Goal: Task Accomplishment & Management: Complete application form

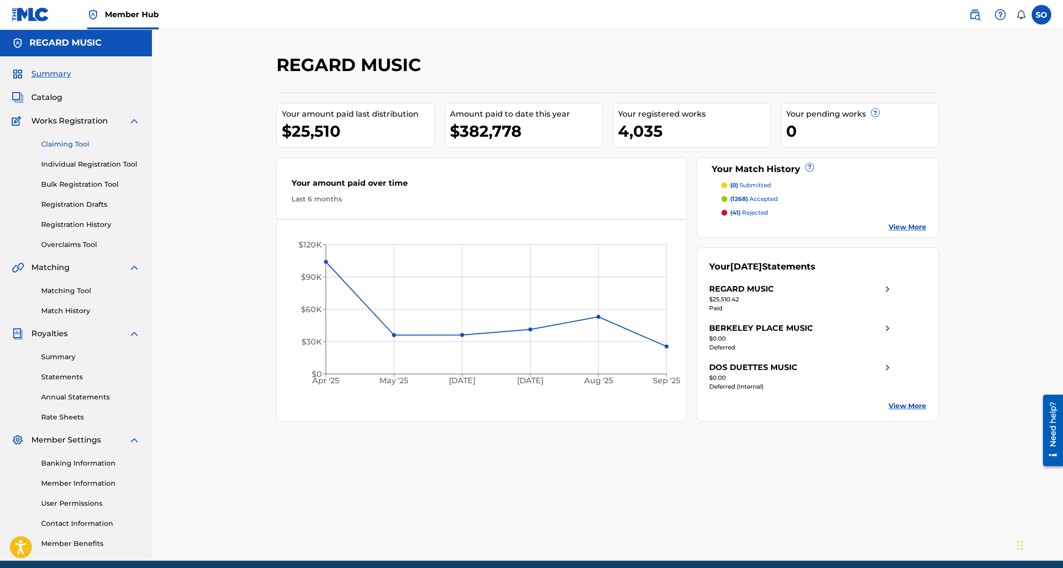
click at [72, 146] on link "Claiming Tool" at bounding box center [90, 144] width 99 height 10
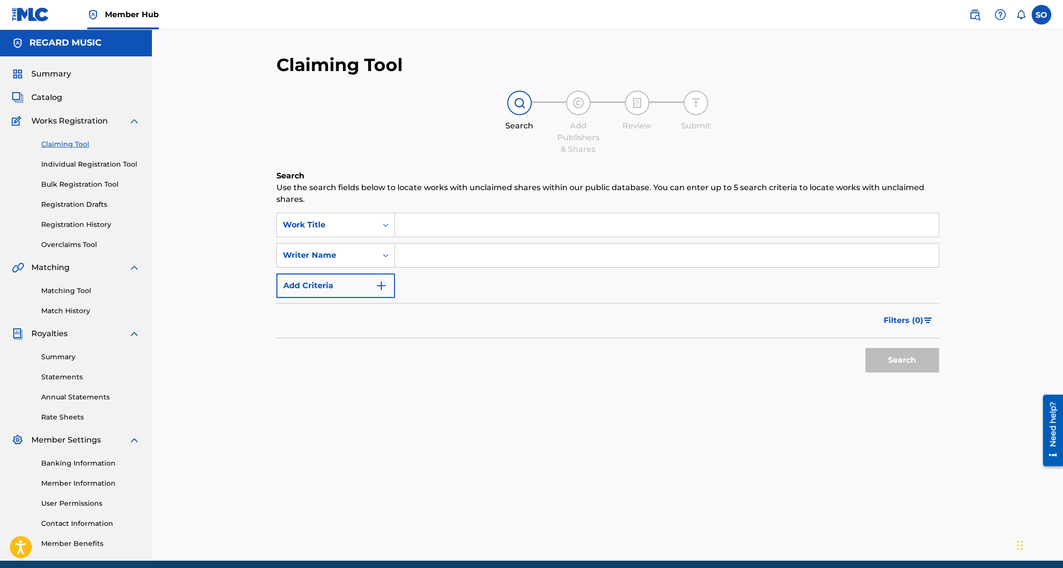
click at [415, 217] on input "Search Form" at bounding box center [666, 225] width 543 height 24
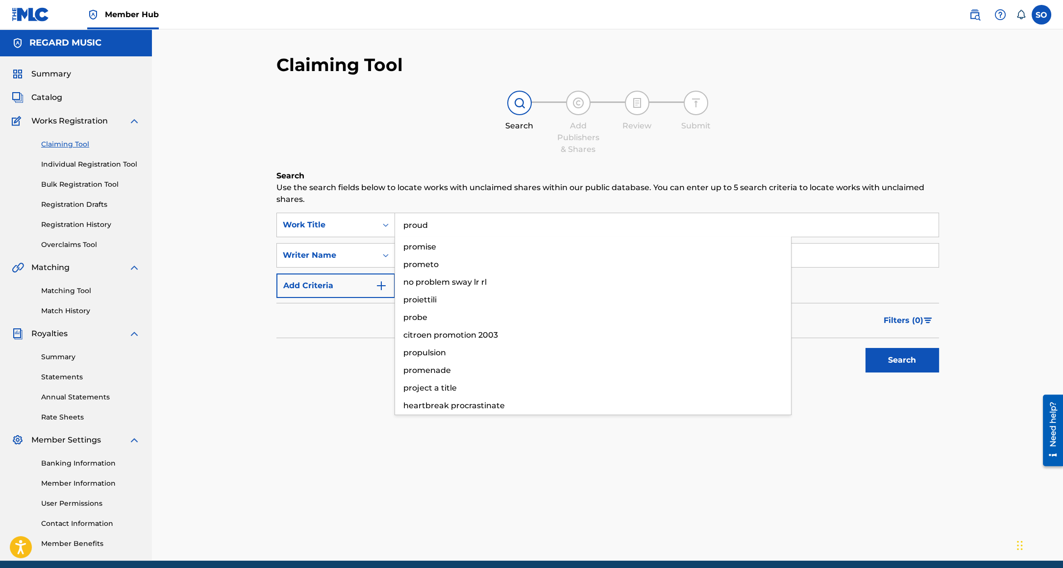
type input "proud"
type input "key glock"
click at [865, 348] on button "Search" at bounding box center [901, 360] width 73 height 24
click at [59, 297] on div "Matching Tool Match History" at bounding box center [76, 294] width 128 height 43
click at [60, 294] on link "Matching Tool" at bounding box center [90, 291] width 99 height 10
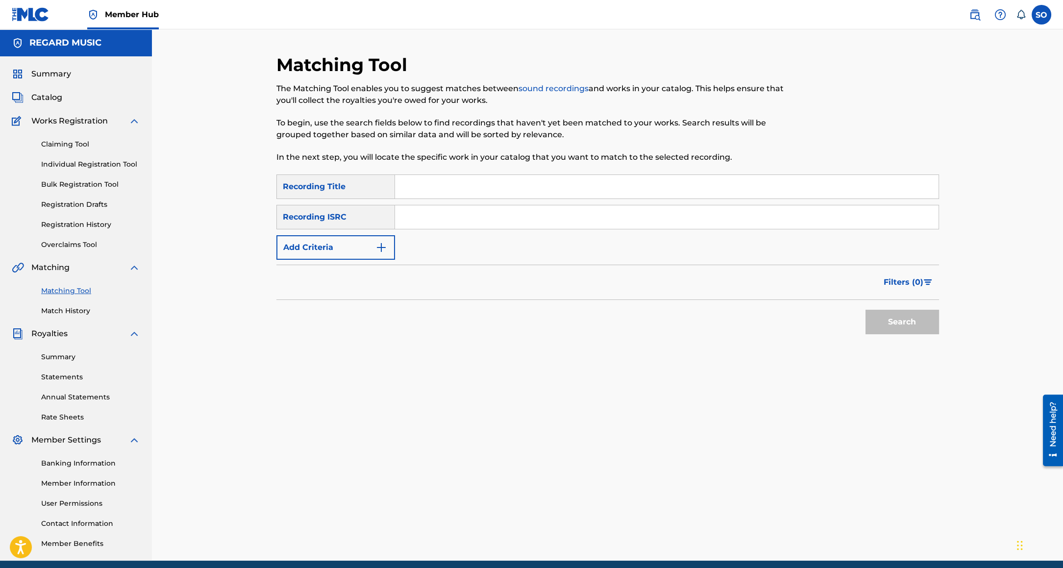
click at [431, 195] on input "Search Form" at bounding box center [666, 187] width 543 height 24
type input "proud"
click at [372, 245] on button "Add Criteria" at bounding box center [335, 247] width 119 height 24
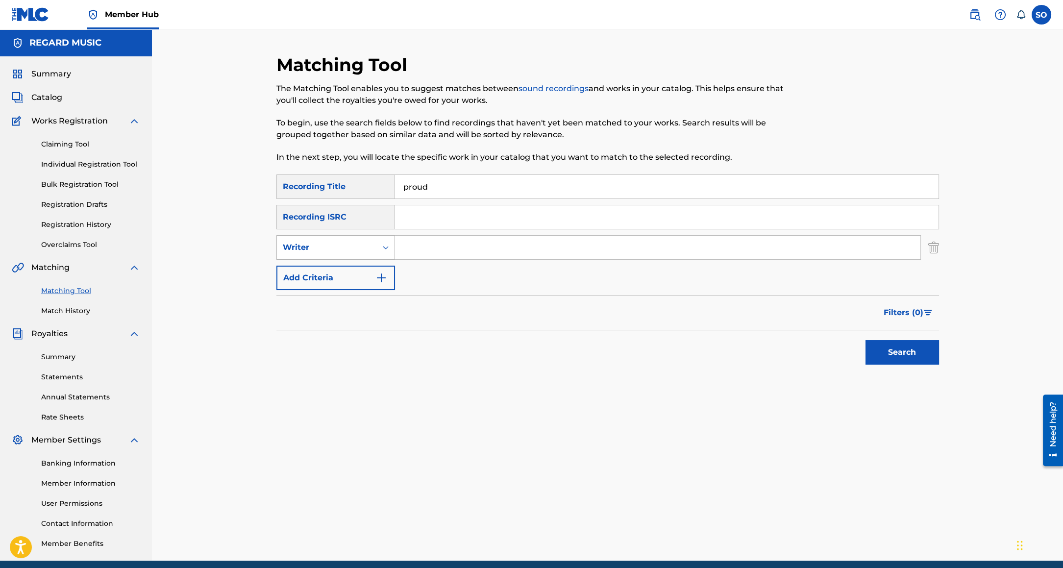
drag, startPoint x: 336, startPoint y: 236, endPoint x: 335, endPoint y: 242, distance: 5.5
click at [336, 236] on div "Writer" at bounding box center [335, 247] width 119 height 24
click at [333, 272] on div "Recording Artist" at bounding box center [336, 272] width 118 height 24
click at [446, 256] on input "Search Form" at bounding box center [657, 248] width 525 height 24
type input "key glock"
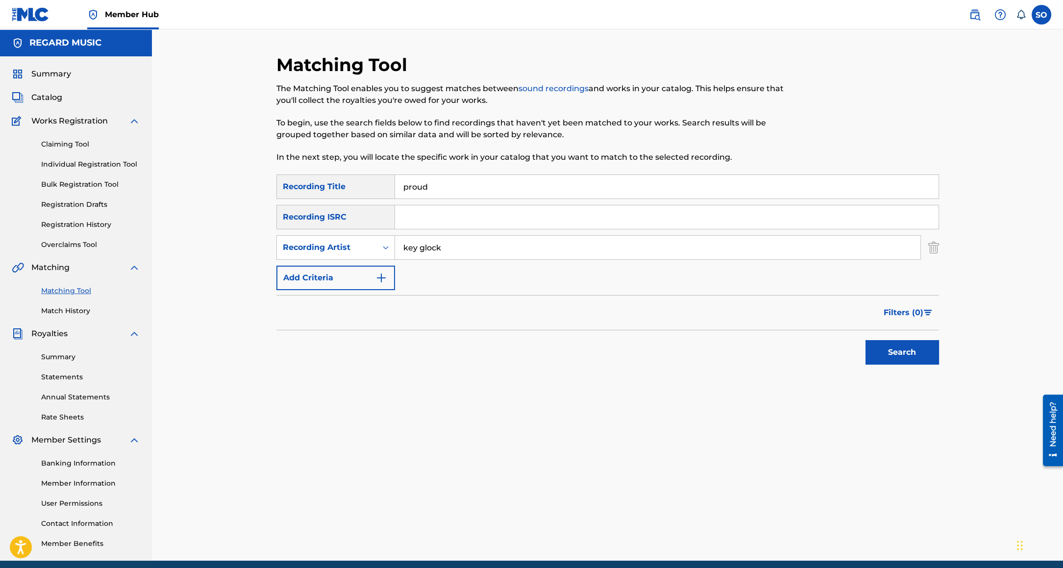
click at [865, 340] on button "Search" at bounding box center [901, 352] width 73 height 24
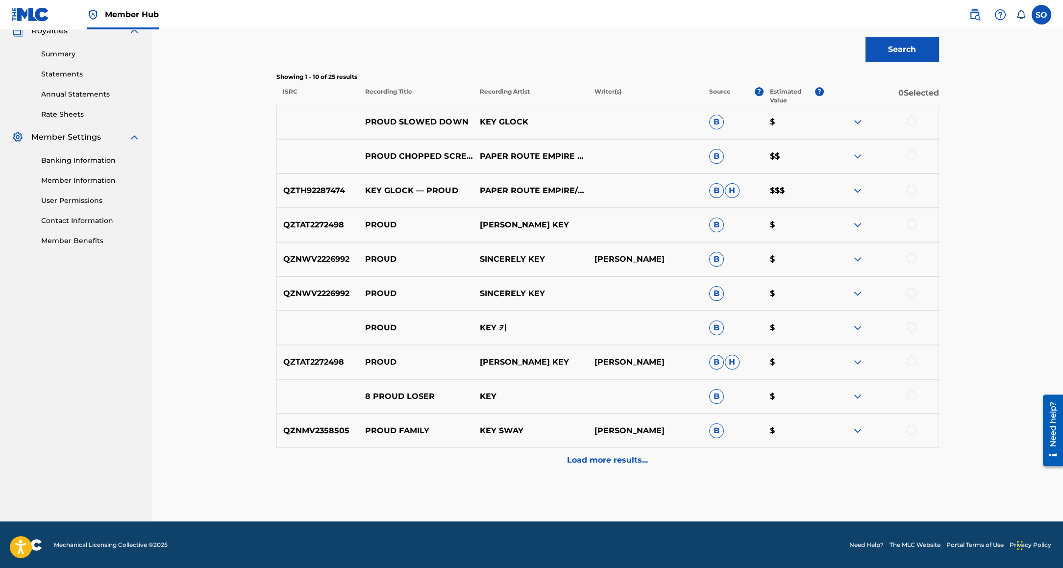
scroll to position [302, 0]
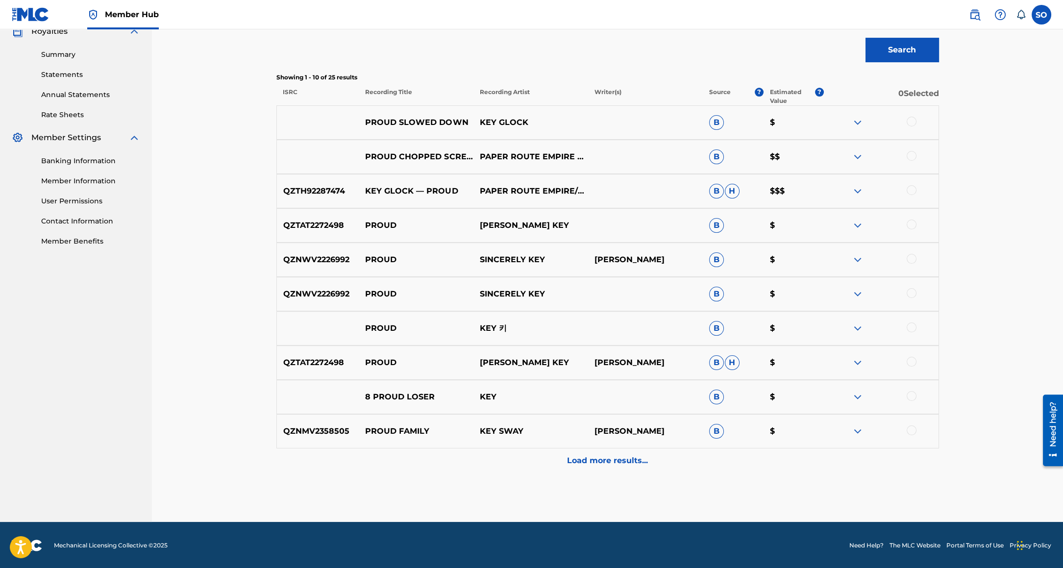
click at [854, 189] on img at bounding box center [858, 191] width 12 height 12
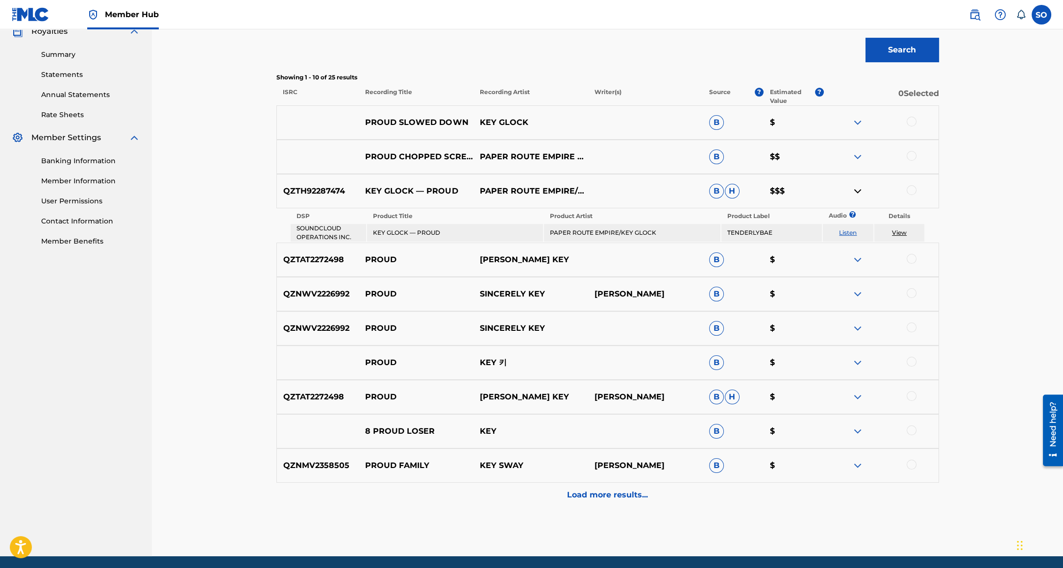
scroll to position [300, 0]
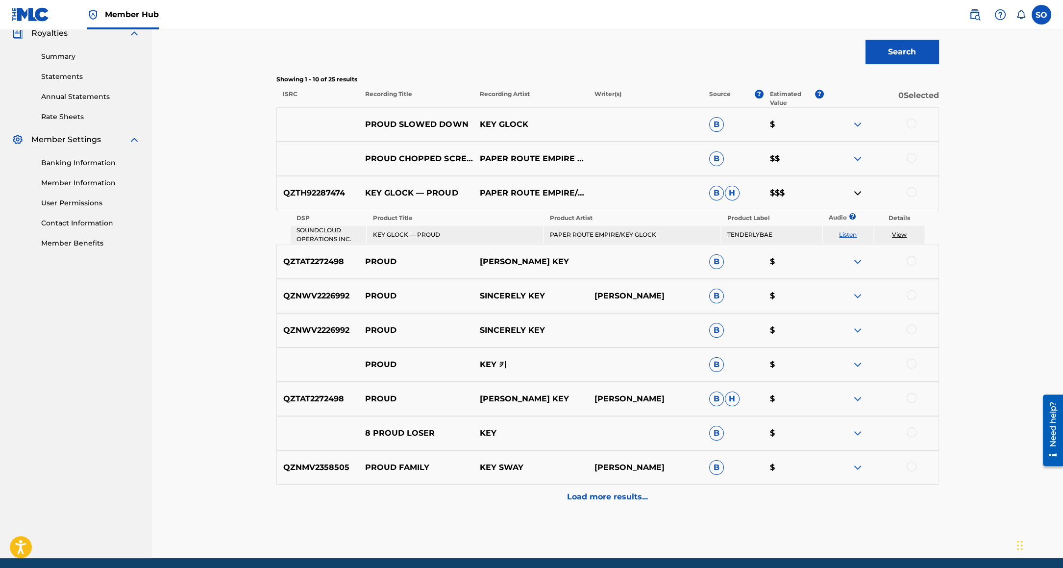
click at [899, 231] on link "View" at bounding box center [899, 234] width 15 height 7
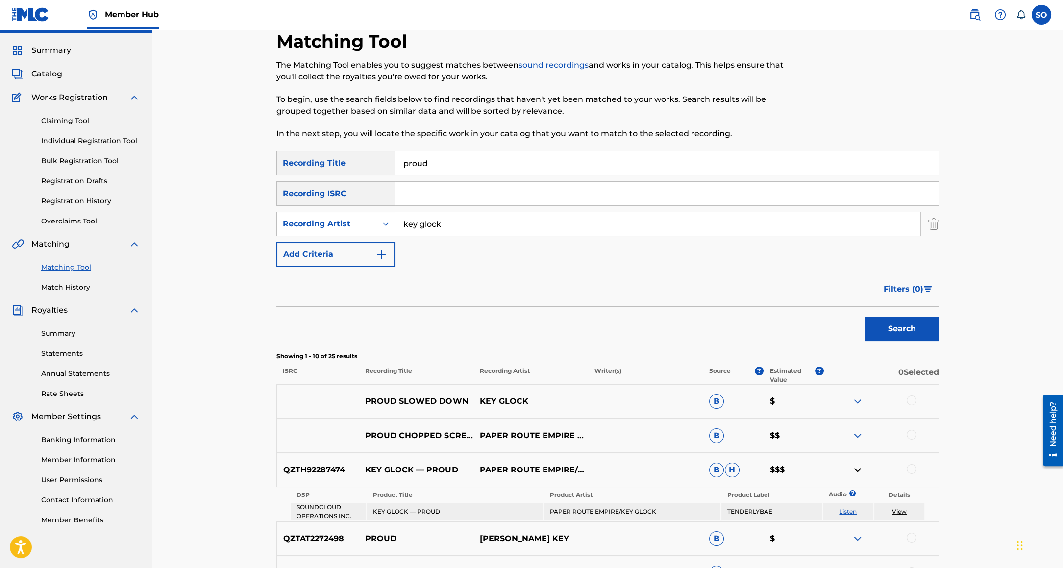
scroll to position [0, 0]
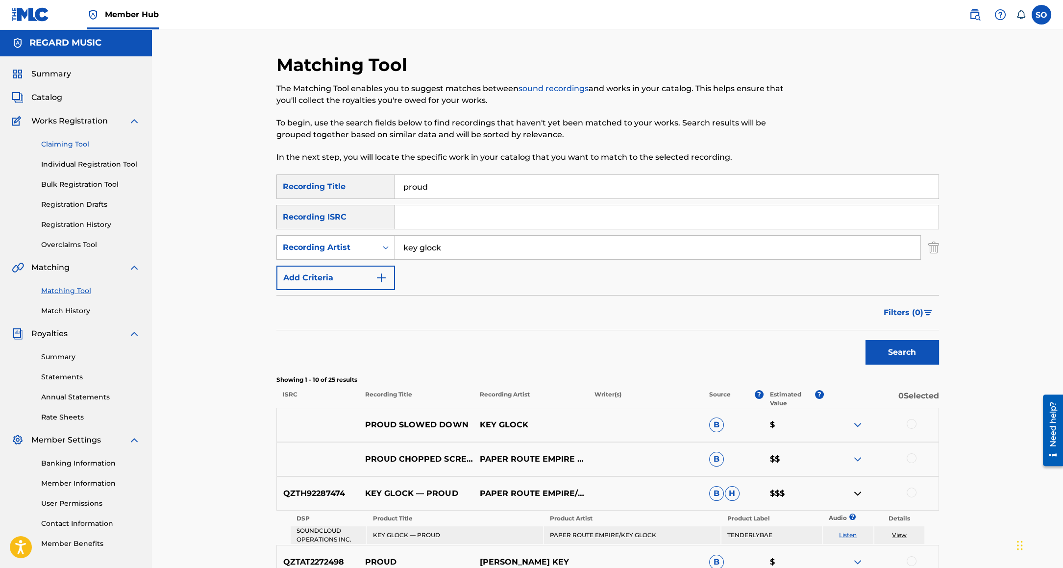
click at [79, 141] on link "Claiming Tool" at bounding box center [90, 144] width 99 height 10
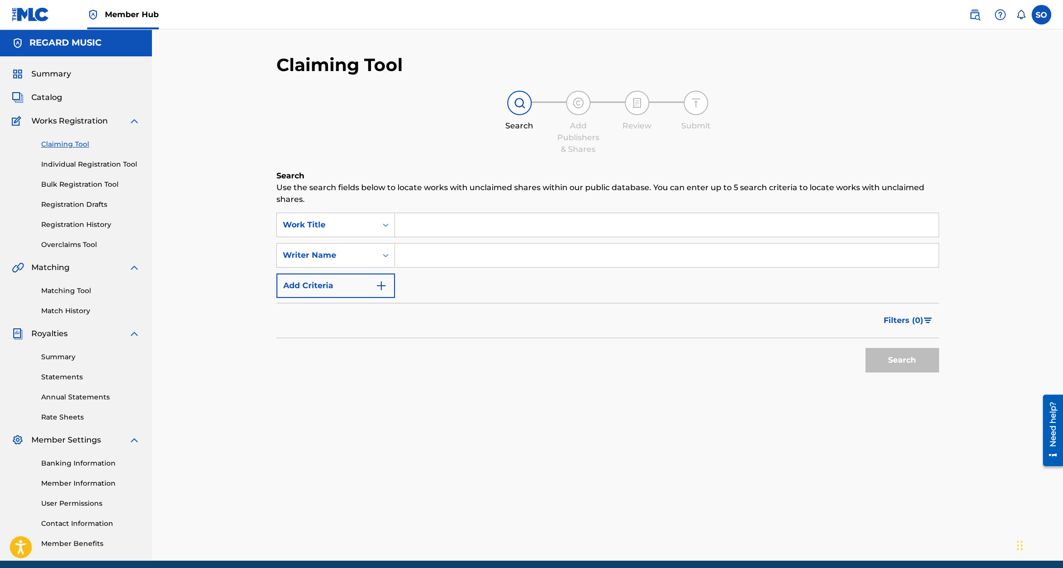
click at [420, 220] on input "Search Form" at bounding box center [666, 225] width 543 height 24
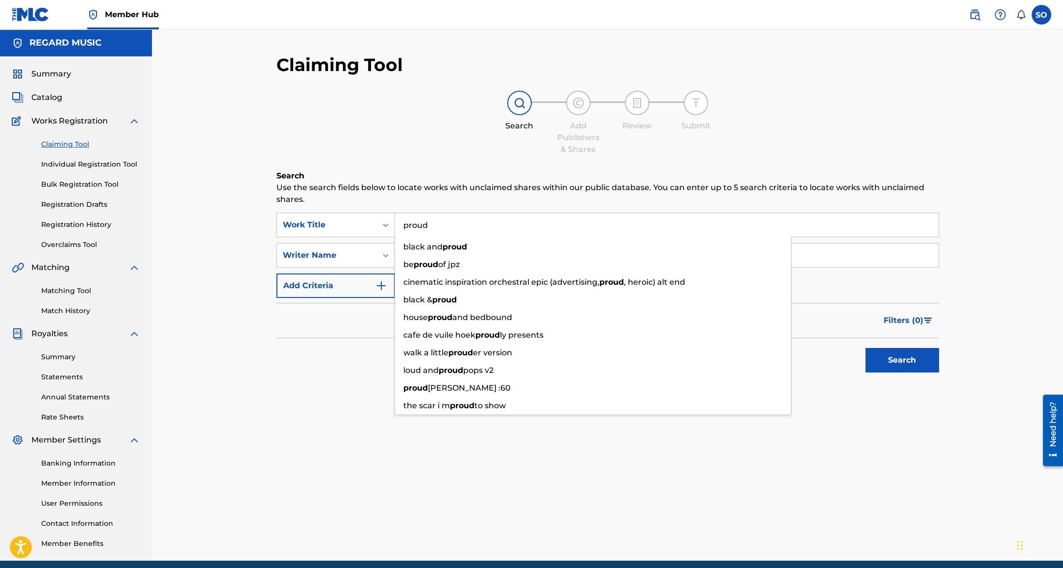
type input "proud"
click at [193, 307] on div "Claiming Tool Search Add Publishers & Shares Review Submit Search Use the searc…" at bounding box center [607, 294] width 911 height 531
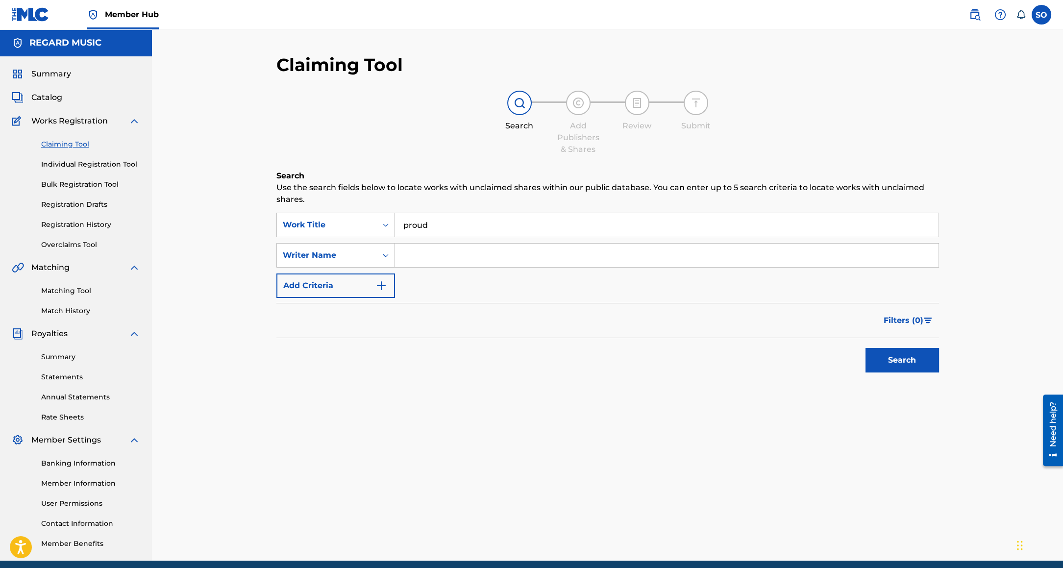
click at [415, 259] on input "Search Form" at bounding box center [666, 256] width 543 height 24
paste input "[PERSON_NAME]."
type input "[PERSON_NAME]"
click at [865, 348] on button "Search" at bounding box center [901, 360] width 73 height 24
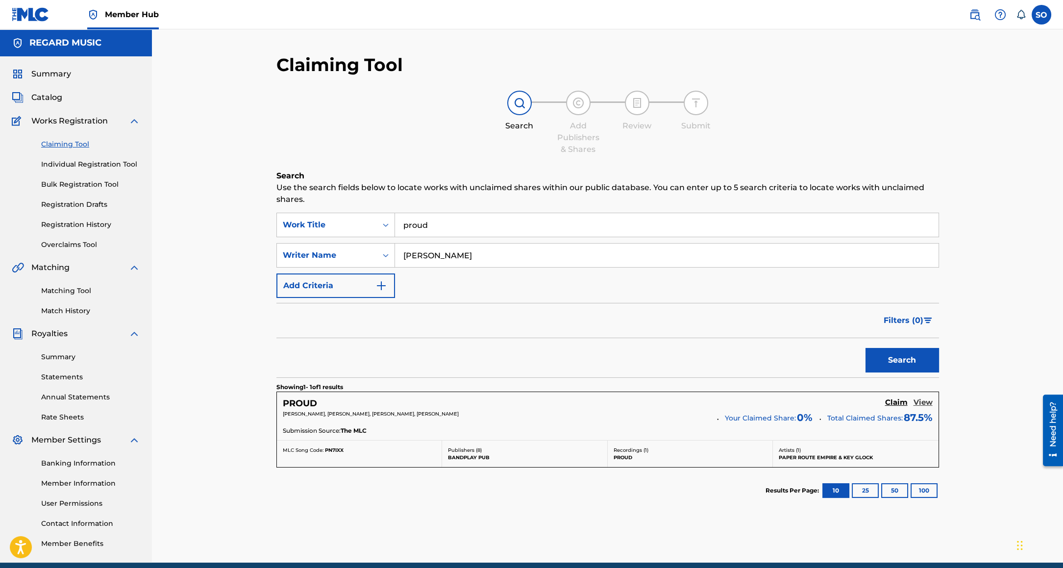
click at [921, 399] on h5 "View" at bounding box center [922, 402] width 19 height 9
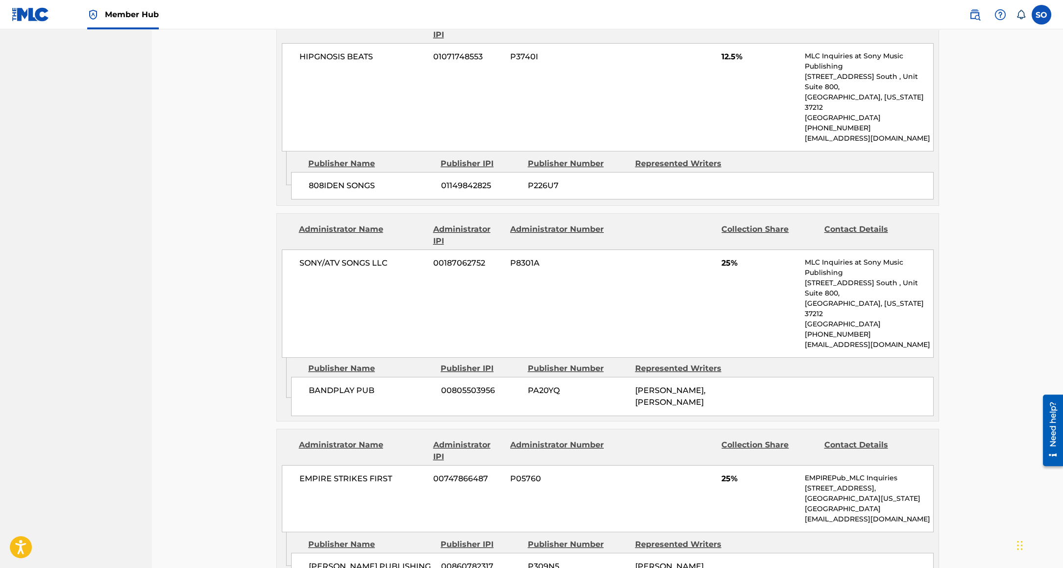
scroll to position [525, 0]
drag, startPoint x: 306, startPoint y: 160, endPoint x: 379, endPoint y: 160, distance: 73.5
click at [379, 171] on div "808IDEN SONGS 01149842825 P226U7" at bounding box center [612, 184] width 642 height 27
copy span "808IDEN SONGS"
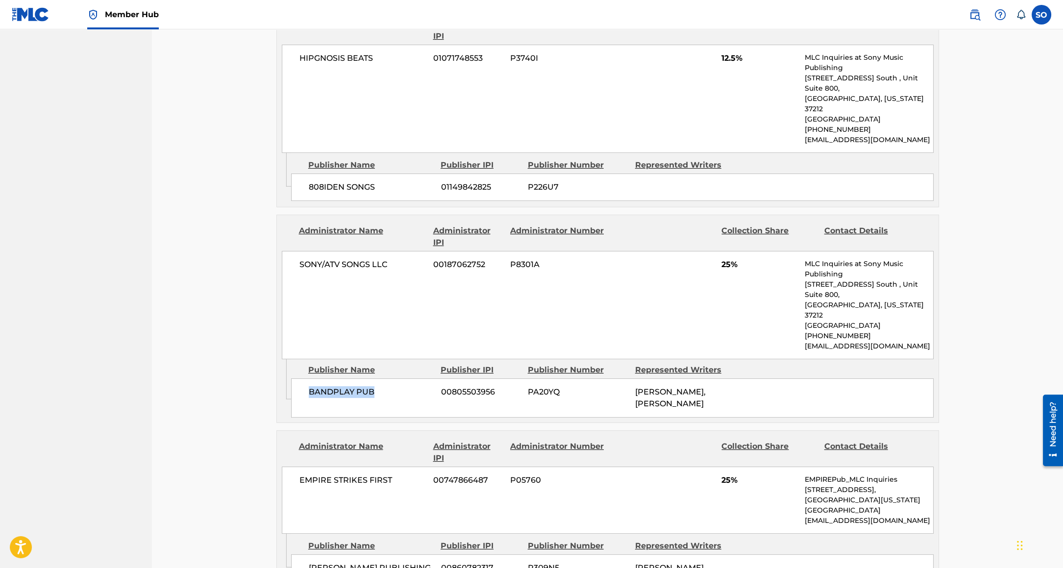
drag, startPoint x: 310, startPoint y: 349, endPoint x: 372, endPoint y: 348, distance: 62.2
click at [372, 386] on span "BANDPLAY PUB" at bounding box center [371, 392] width 125 height 12
copy span "BANDPLAY PUB"
drag, startPoint x: 637, startPoint y: 347, endPoint x: 666, endPoint y: 373, distance: 39.5
click at [667, 386] on div "[PERSON_NAME], [PERSON_NAME]" at bounding box center [685, 398] width 100 height 24
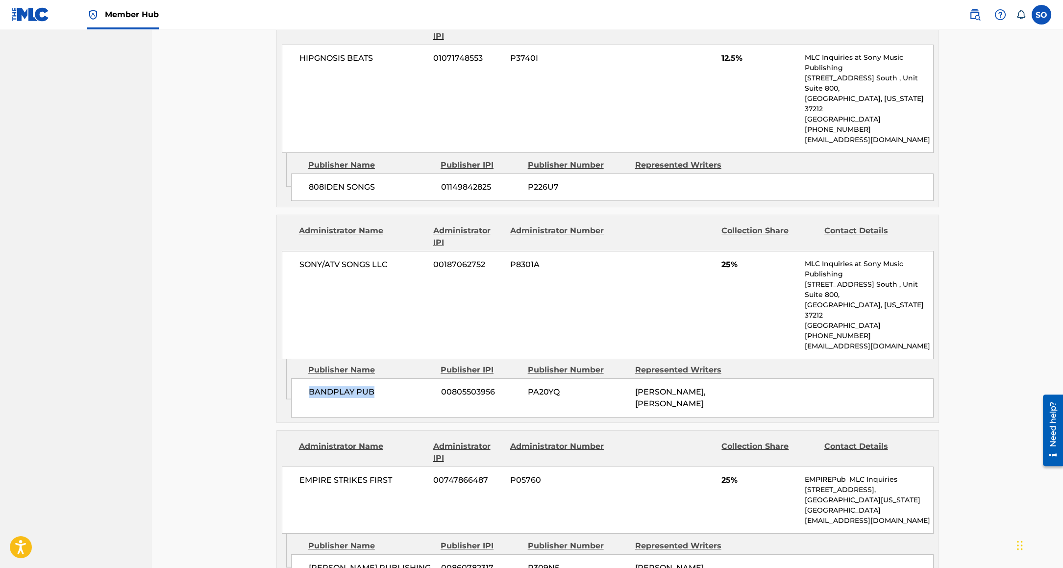
copy span "[PERSON_NAME], [PERSON_NAME]"
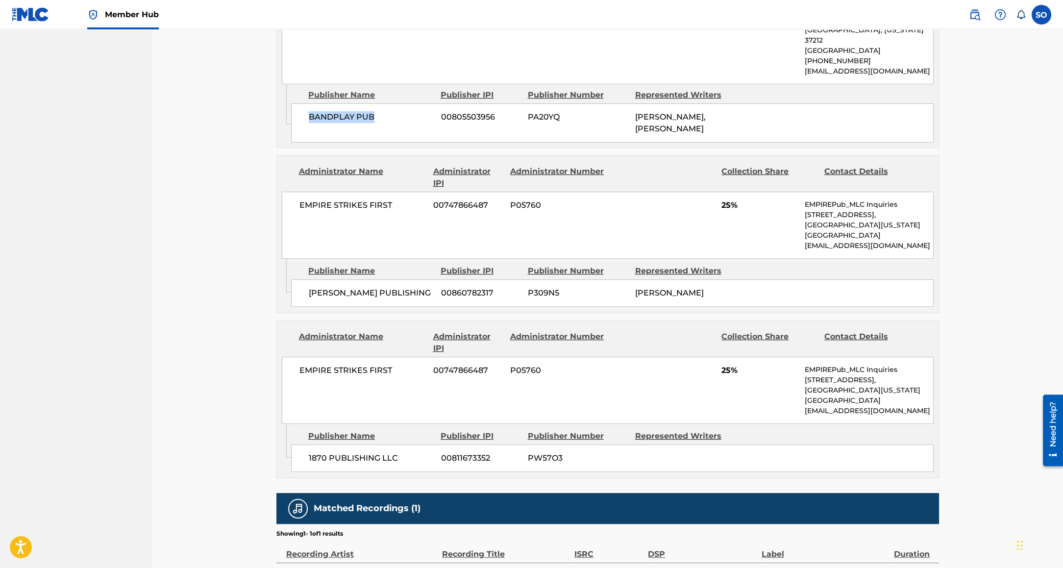
scroll to position [801, 0]
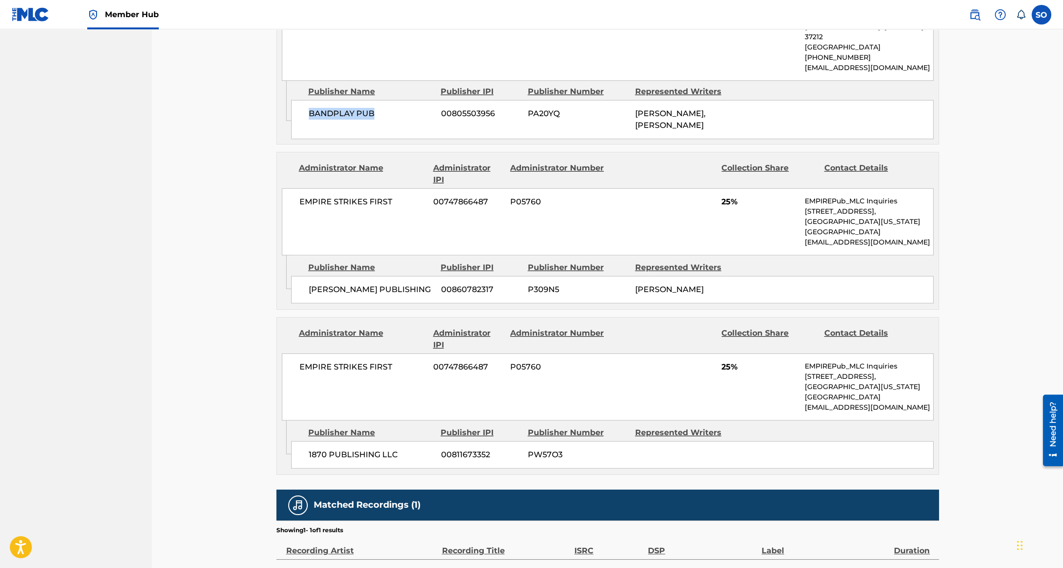
drag, startPoint x: 317, startPoint y: 256, endPoint x: 360, endPoint y: 266, distance: 44.7
click at [360, 284] on span "[PERSON_NAME] PUBLISHING" at bounding box center [371, 290] width 125 height 12
copy span "[PERSON_NAME] PUBLISHING"
drag, startPoint x: 308, startPoint y: 427, endPoint x: 401, endPoint y: 428, distance: 93.1
click at [401, 449] on span "1870 PUBLISHING LLC" at bounding box center [371, 455] width 125 height 12
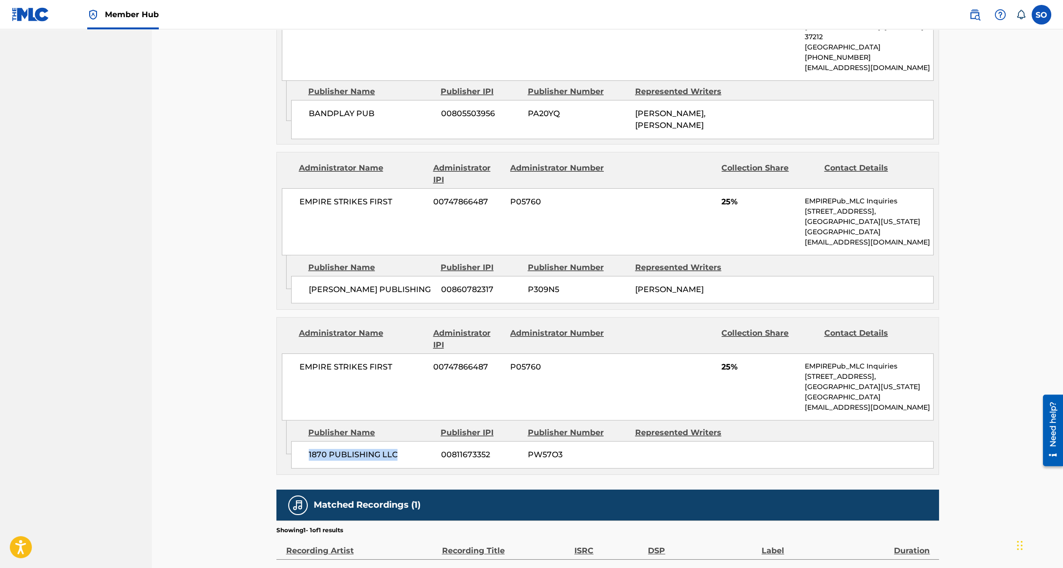
copy span "1870 PUBLISHING LLC"
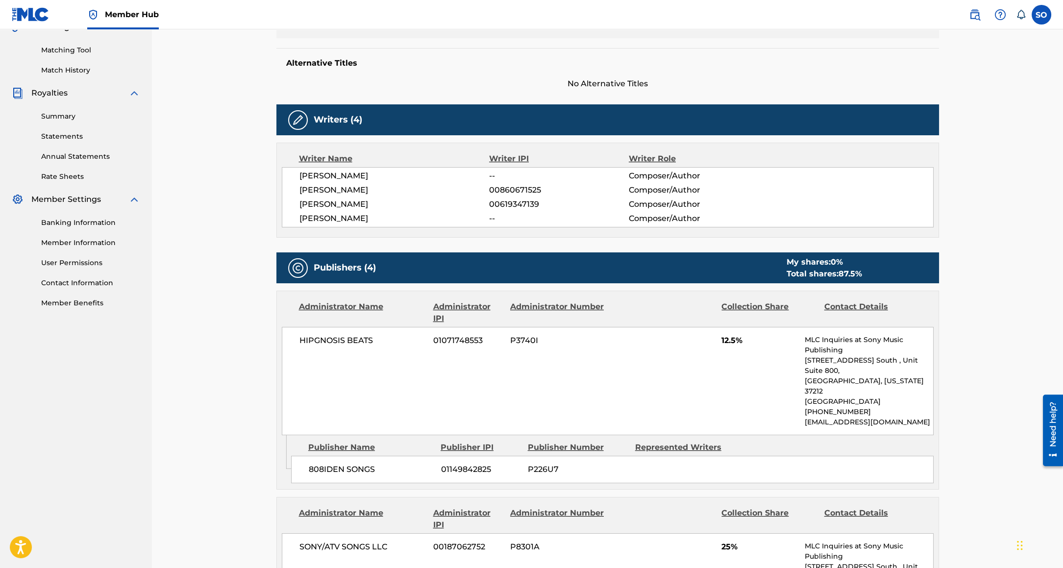
scroll to position [0, 0]
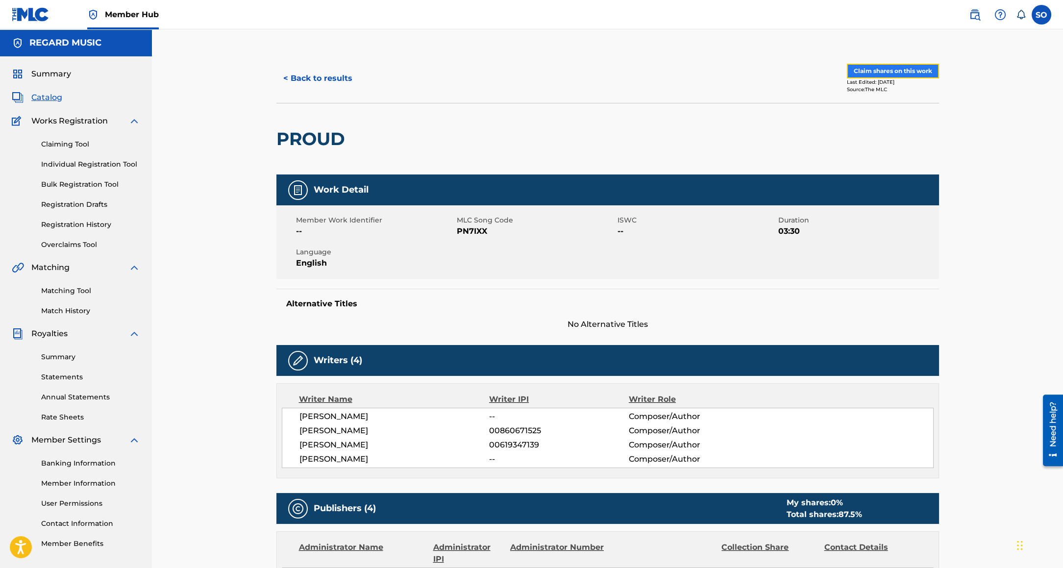
click at [903, 67] on button "Claim shares on this work" at bounding box center [893, 71] width 92 height 15
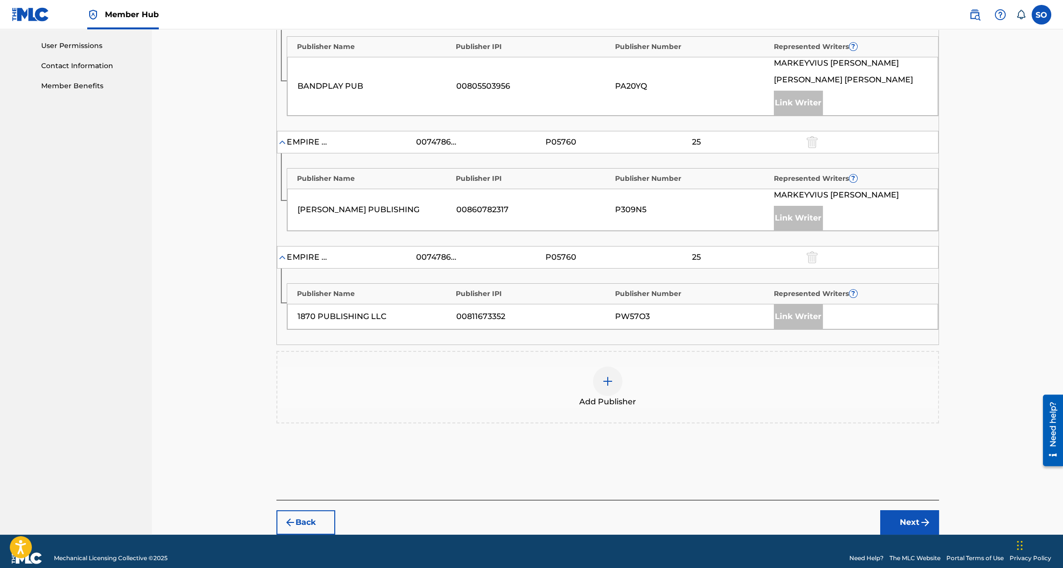
scroll to position [464, 0]
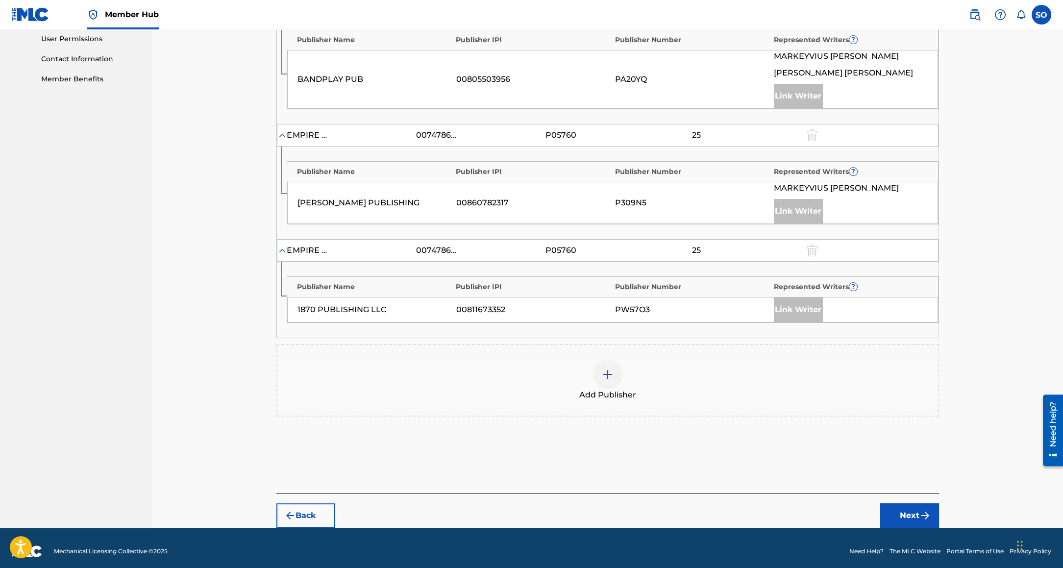
click at [610, 368] on img at bounding box center [608, 374] width 12 height 12
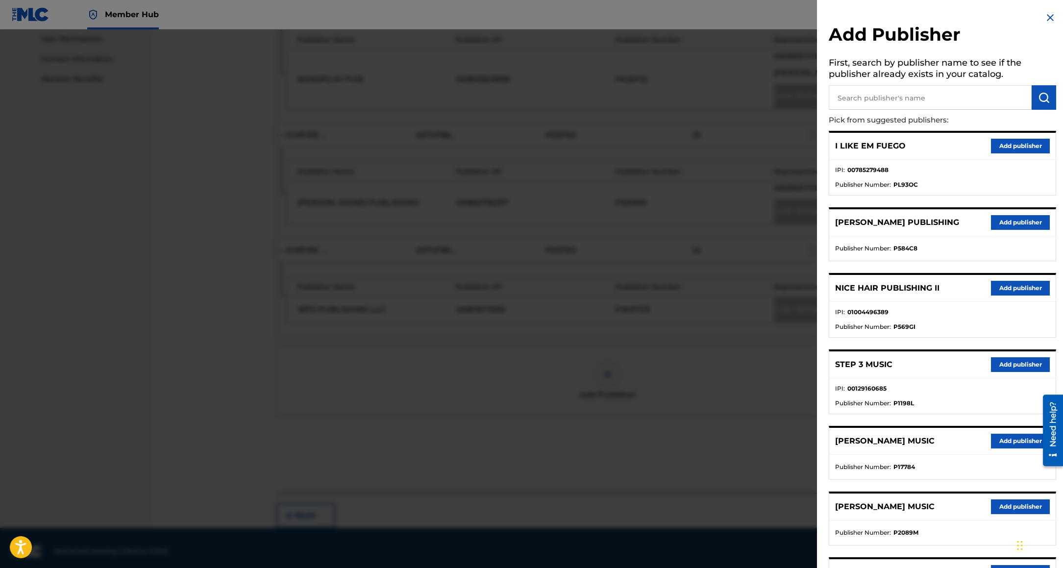
click at [869, 95] on input "text" at bounding box center [930, 97] width 203 height 24
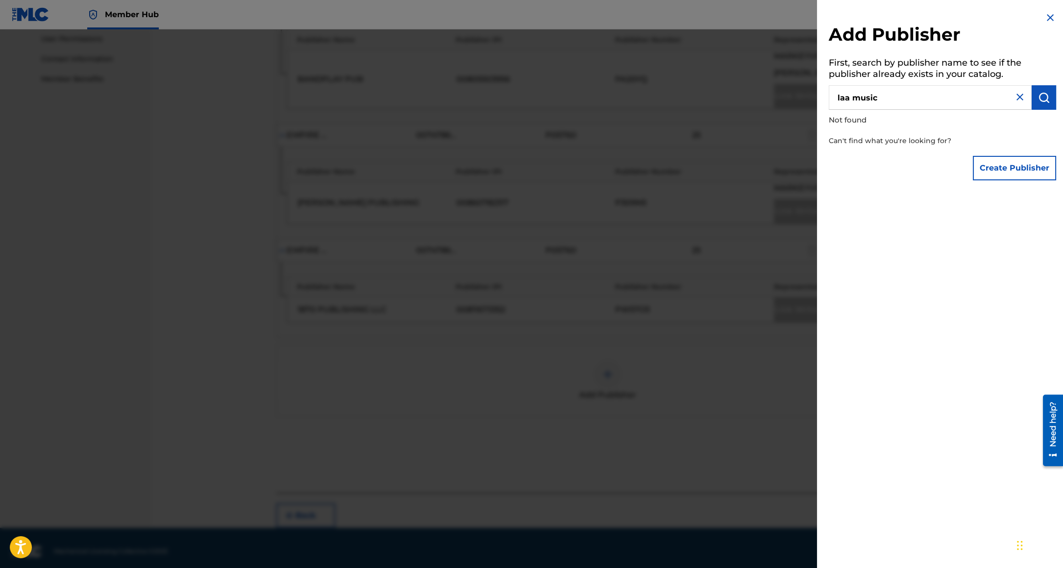
type input "laa music"
drag, startPoint x: 1042, startPoint y: 103, endPoint x: 1037, endPoint y: 104, distance: 5.0
click at [1042, 103] on button "submit" at bounding box center [1043, 97] width 24 height 24
click at [979, 167] on button "Create Publisher" at bounding box center [1014, 168] width 83 height 24
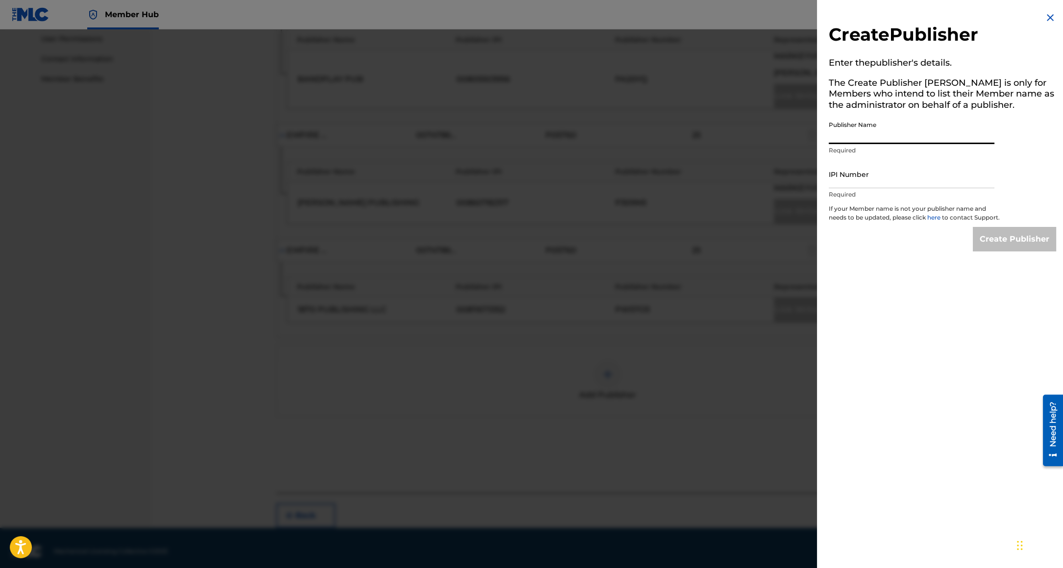
click at [853, 139] on input "Publisher Name" at bounding box center [912, 130] width 166 height 28
type input "LAA Music"
click at [897, 178] on input "IPI Number" at bounding box center [912, 174] width 166 height 28
drag, startPoint x: 879, startPoint y: 178, endPoint x: 778, endPoint y: 175, distance: 101.0
click at [778, 175] on div "Create Publisher Enter the publisher 's details. The Create Publisher button is…" at bounding box center [531, 298] width 1063 height 538
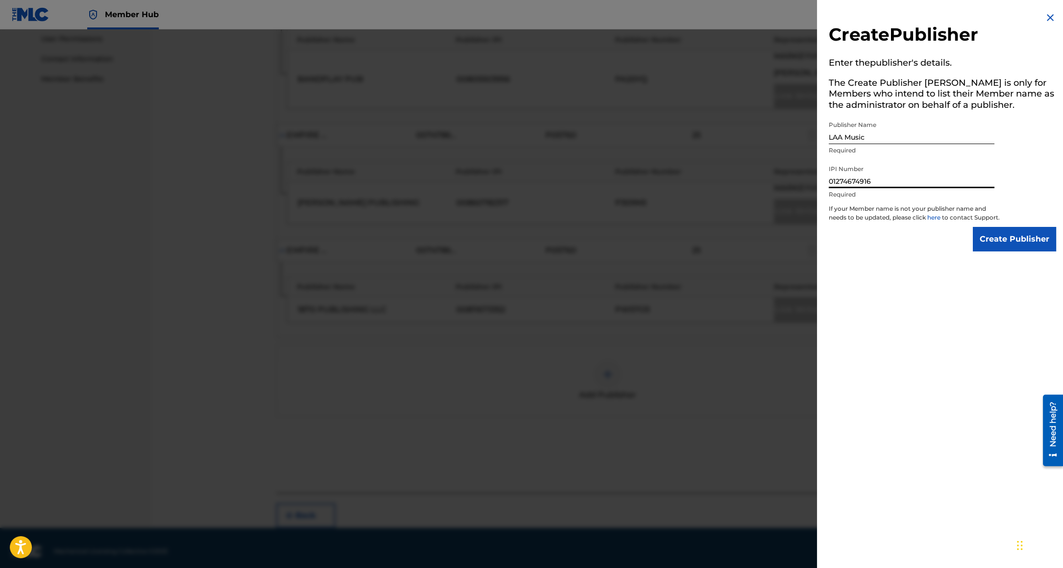
paste input
type input "1274674916"
drag, startPoint x: 881, startPoint y: 181, endPoint x: 779, endPoint y: 178, distance: 102.9
click at [779, 178] on div "Create Publisher Enter the publisher 's details. The Create Publisher button is…" at bounding box center [531, 298] width 1063 height 538
type input "01274674916"
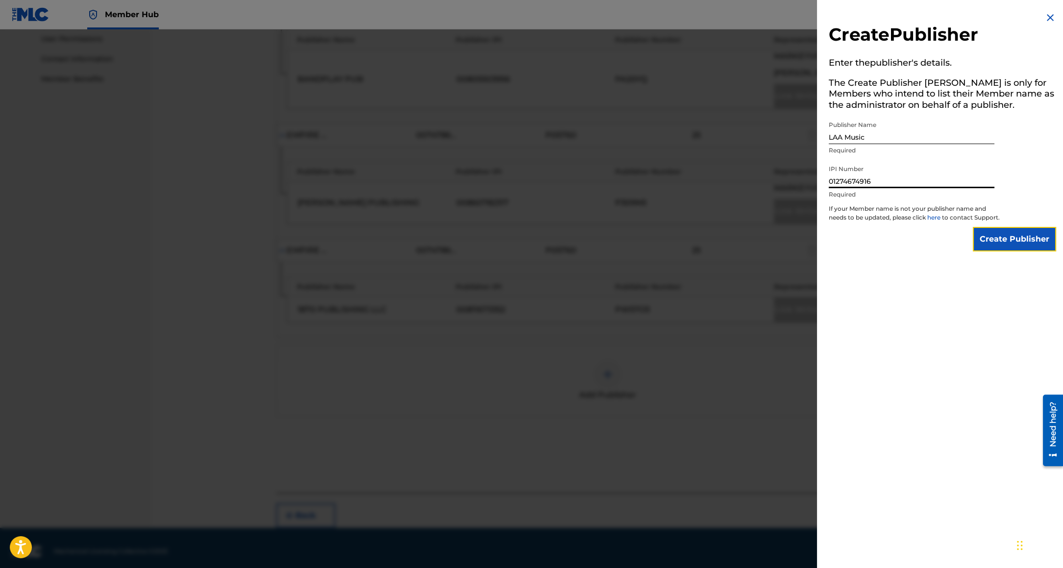
click at [998, 247] on input "Create Publisher" at bounding box center [1014, 239] width 83 height 24
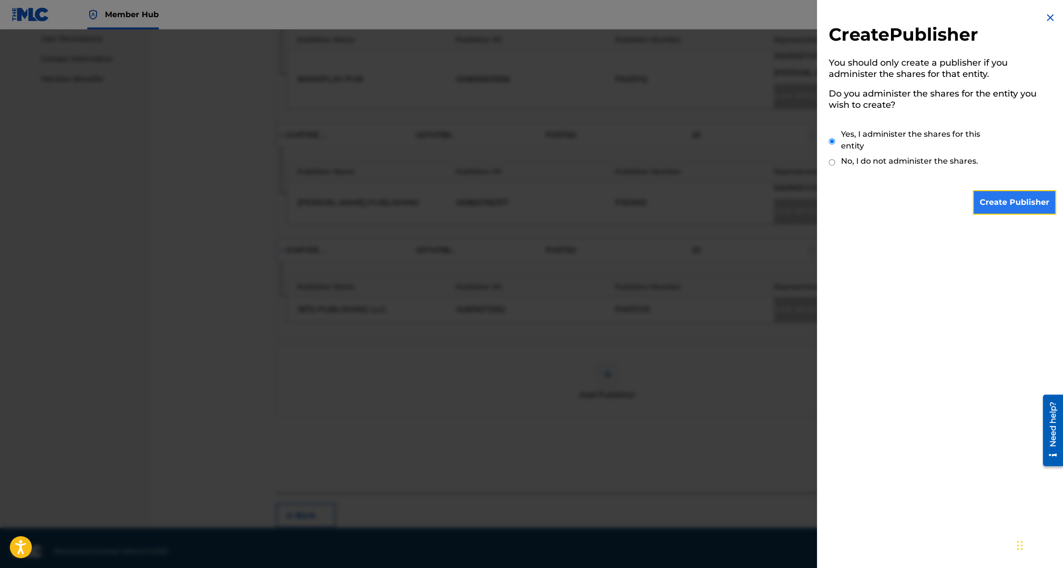
click at [1005, 200] on input "Create Publisher" at bounding box center [1014, 202] width 83 height 24
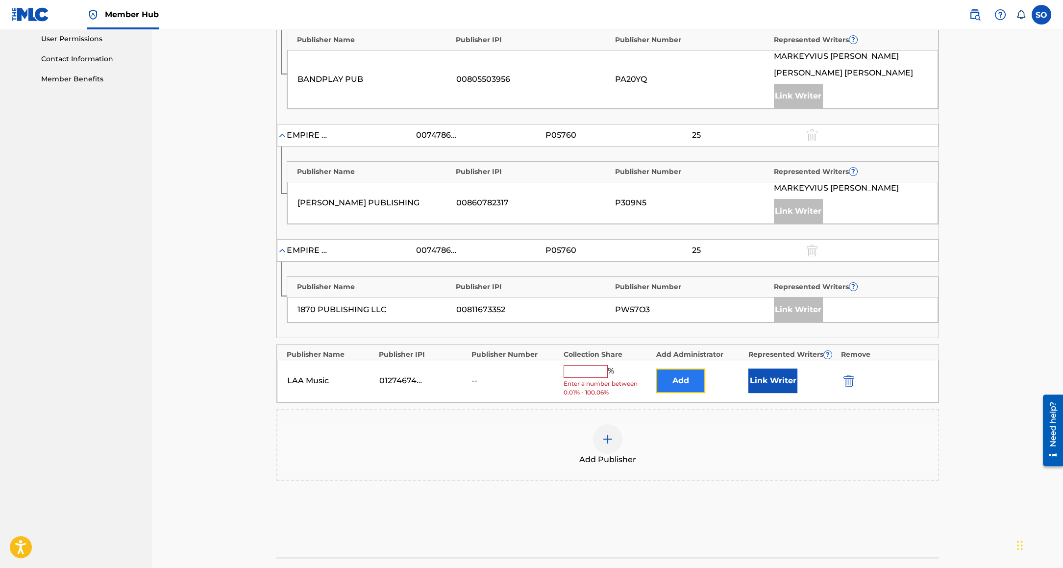
click at [690, 381] on button "Add" at bounding box center [680, 380] width 49 height 24
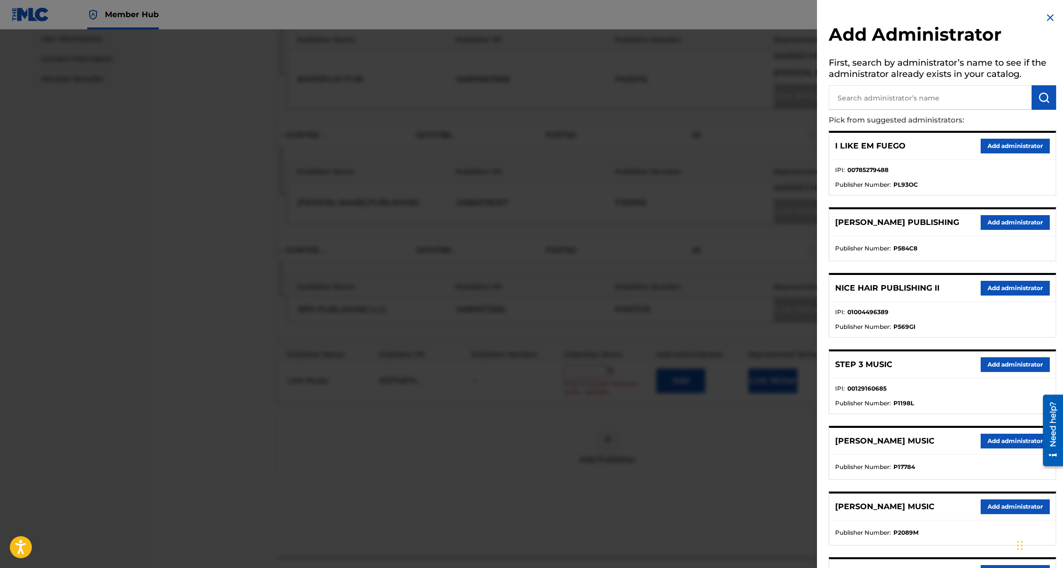
click at [865, 99] on input "text" at bounding box center [930, 97] width 203 height 24
type input "regard"
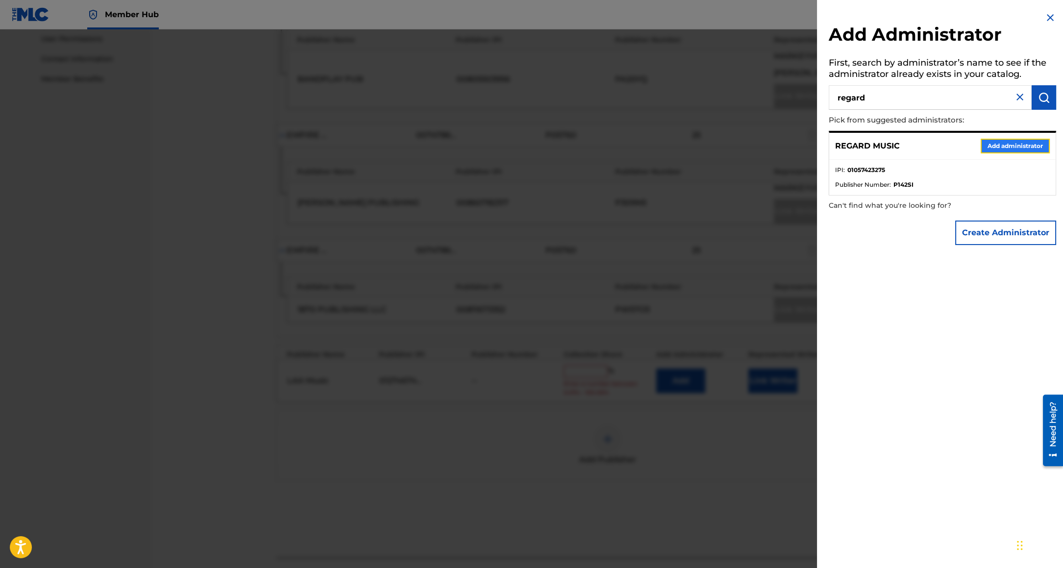
click at [1003, 150] on button "Add administrator" at bounding box center [1014, 146] width 69 height 15
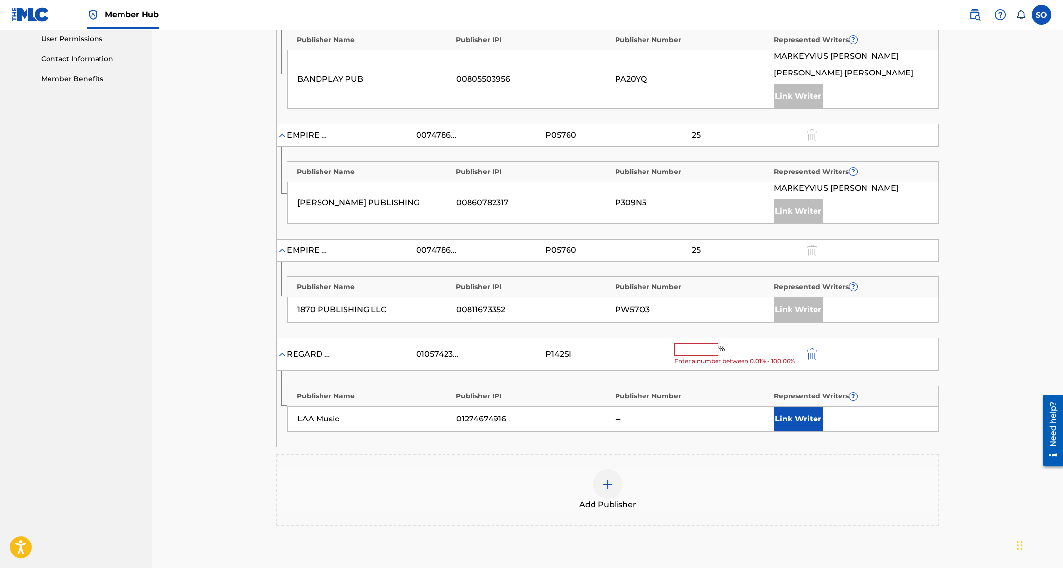
click at [695, 345] on input "text" at bounding box center [696, 349] width 44 height 13
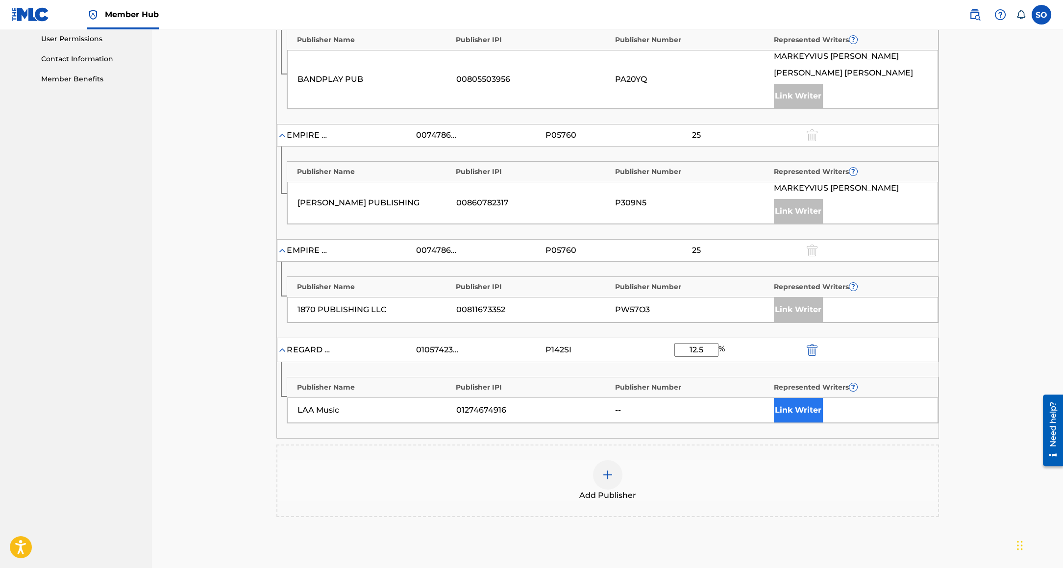
type input "12.5"
click at [788, 403] on button "Link Writer" at bounding box center [798, 410] width 49 height 24
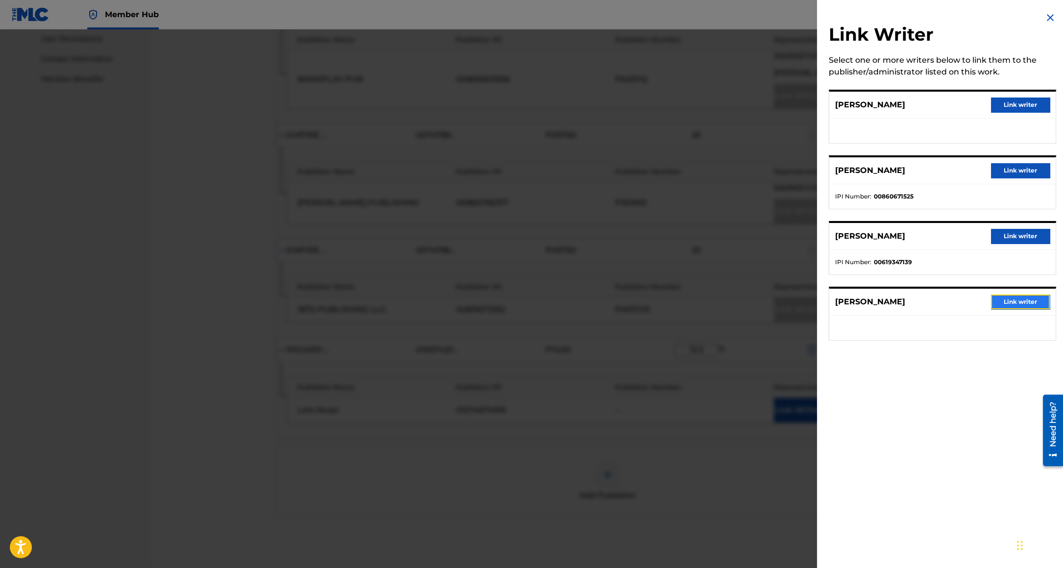
click at [1016, 303] on button "Link writer" at bounding box center [1020, 301] width 59 height 15
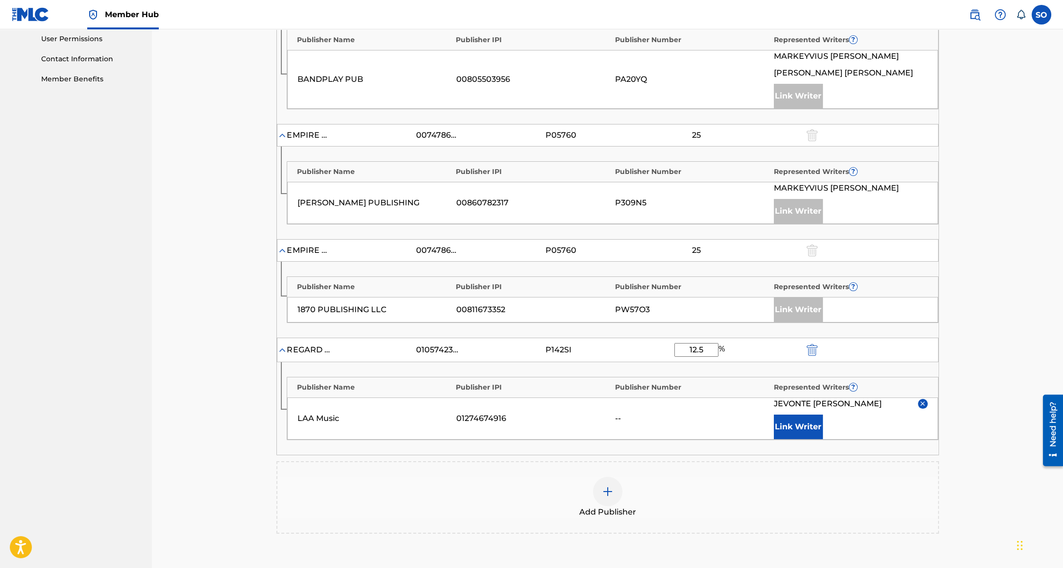
scroll to position [580, 0]
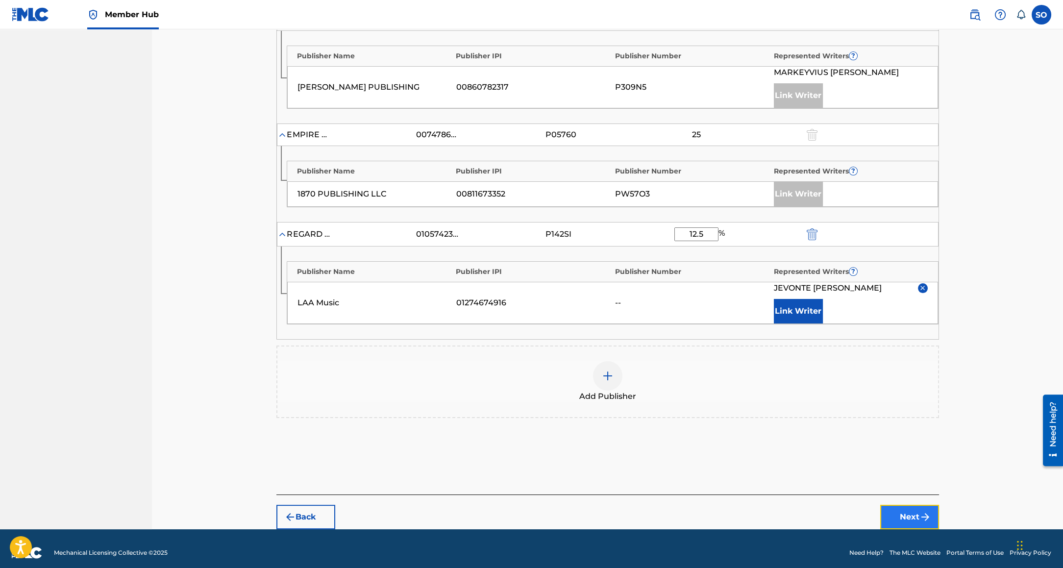
click at [915, 510] on button "Next" at bounding box center [909, 517] width 59 height 24
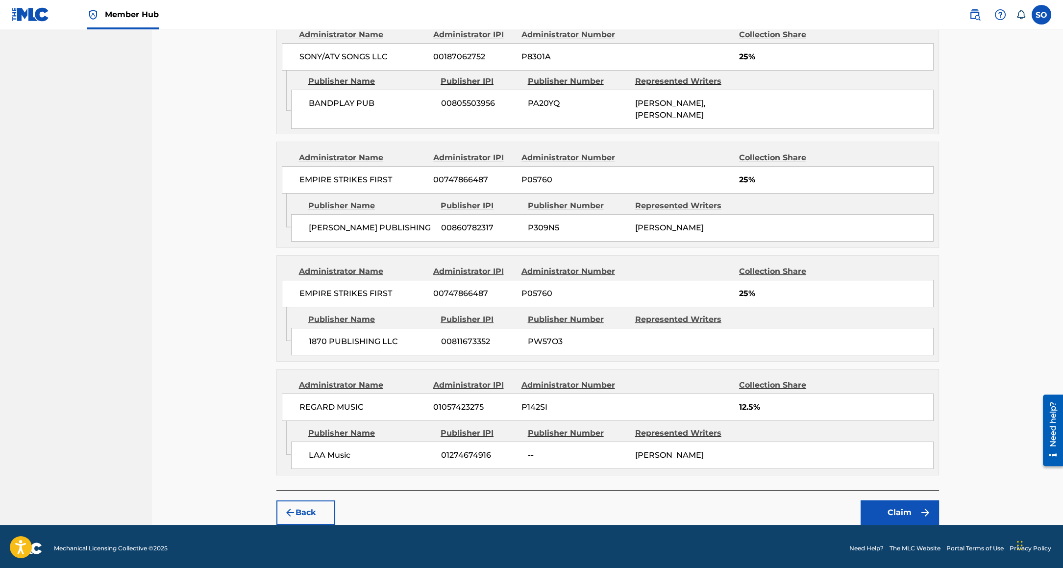
scroll to position [571, 0]
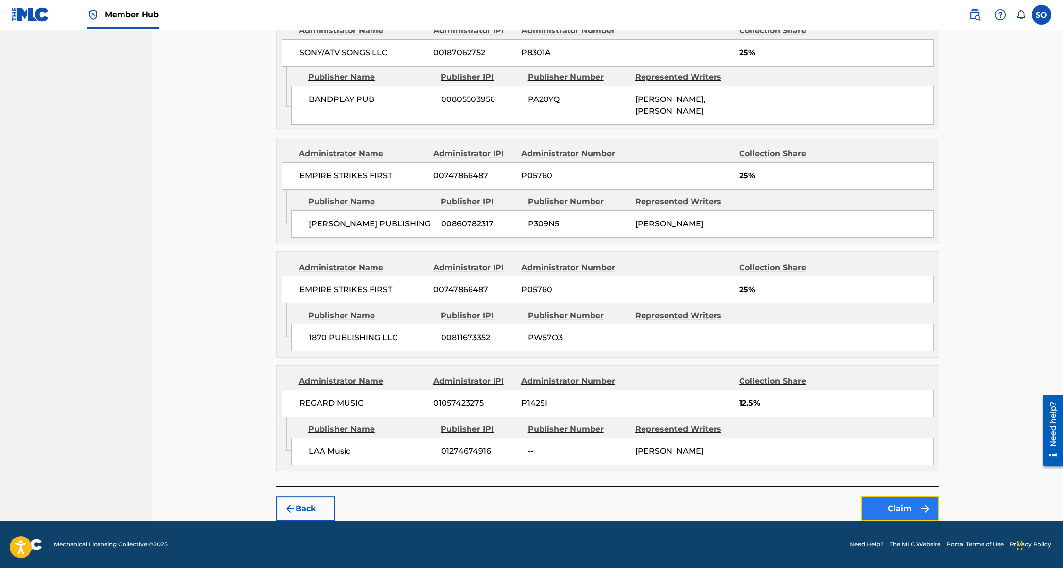
click at [912, 510] on button "Claim" at bounding box center [899, 508] width 78 height 24
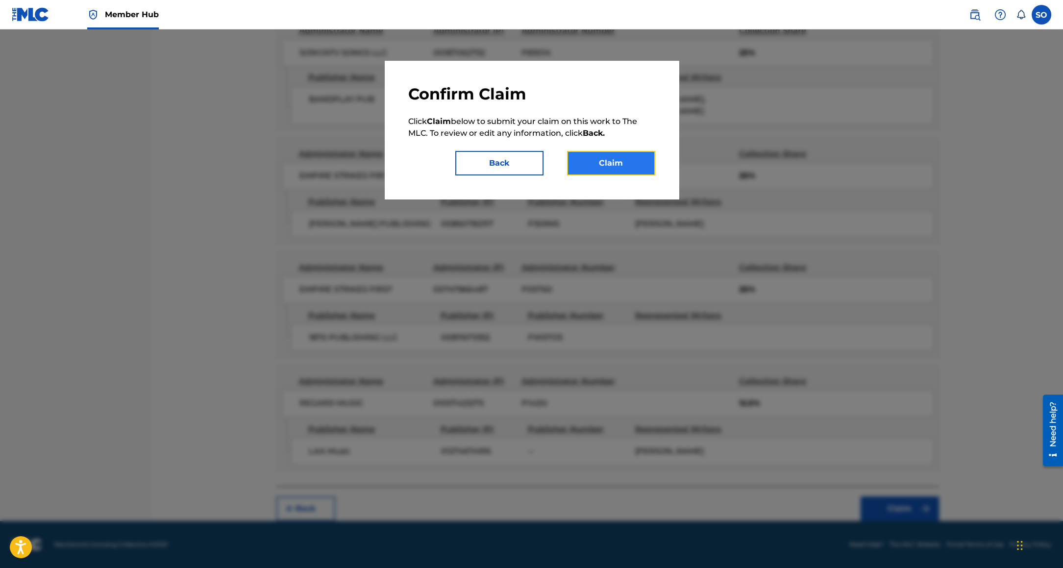
click at [602, 168] on button "Claim" at bounding box center [611, 163] width 88 height 24
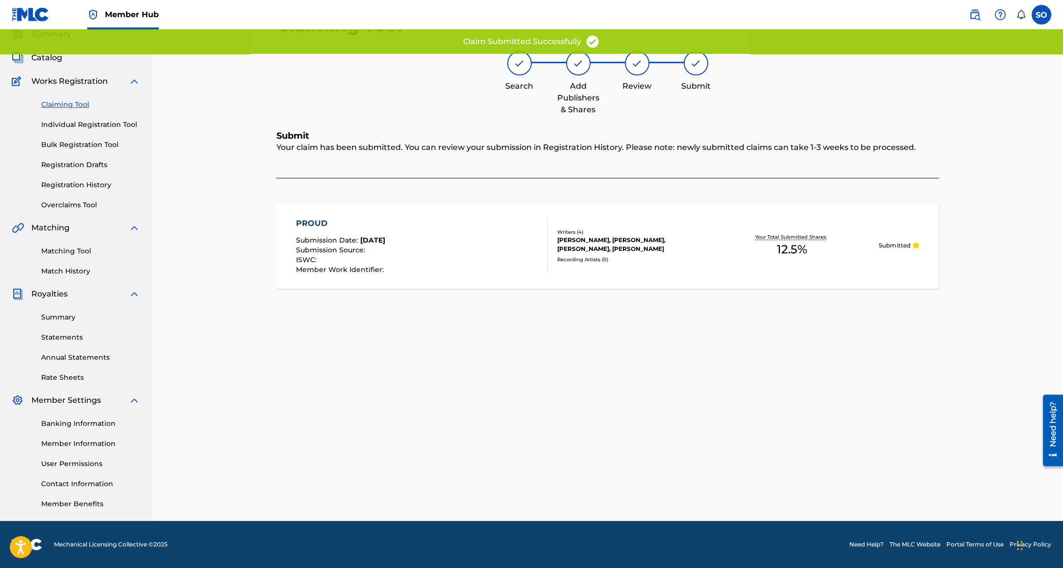
scroll to position [40, 0]
